Goal: Information Seeking & Learning: Learn about a topic

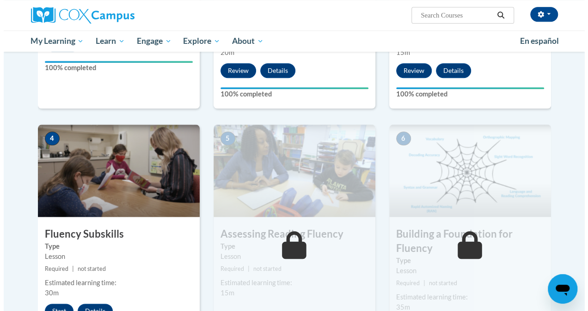
scroll to position [385, 0]
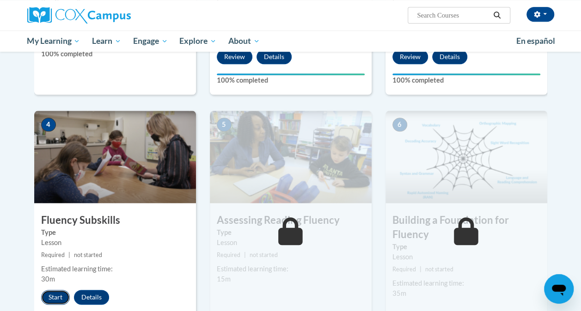
click at [49, 295] on button "Start" at bounding box center [55, 297] width 29 height 15
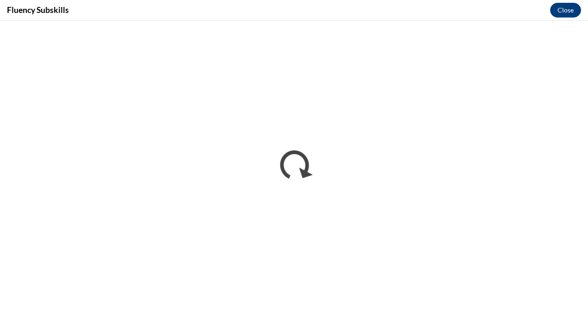
scroll to position [0, 0]
